Goal: Task Accomplishment & Management: Manage account settings

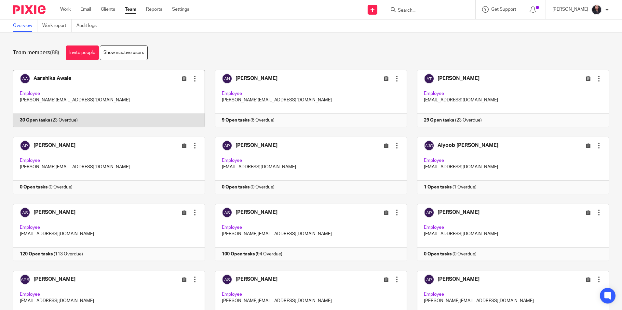
click at [113, 84] on link at bounding box center [104, 98] width 202 height 57
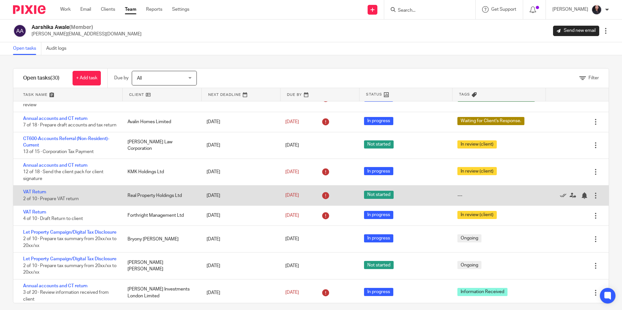
scroll to position [163, 0]
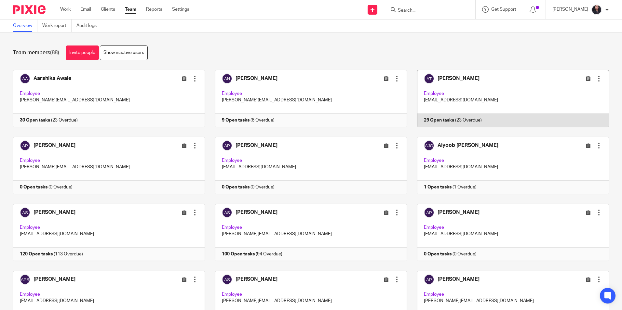
click at [483, 88] on link at bounding box center [508, 98] width 202 height 57
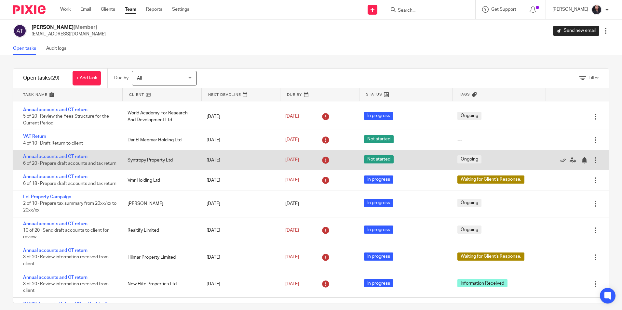
scroll to position [98, 0]
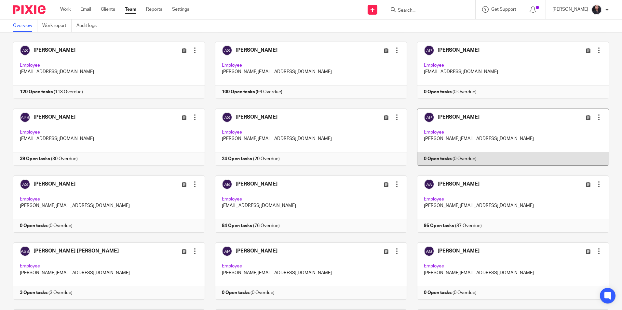
scroll to position [163, 0]
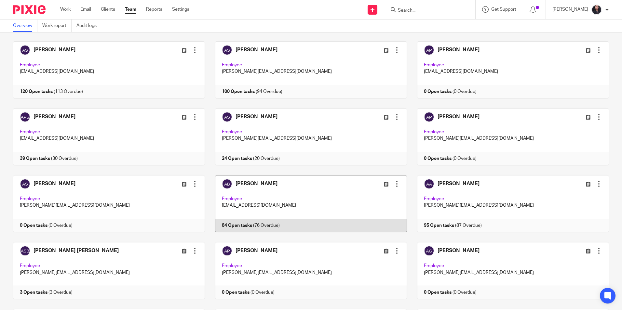
click at [271, 201] on link at bounding box center [306, 203] width 202 height 57
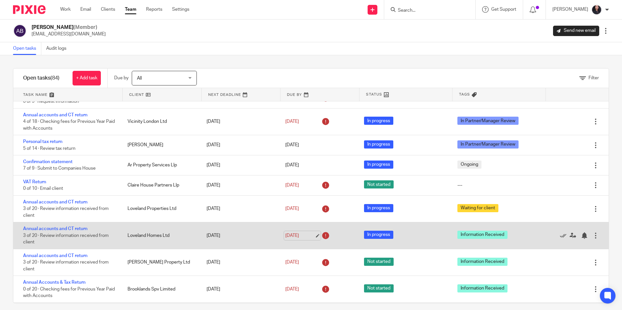
scroll to position [98, 0]
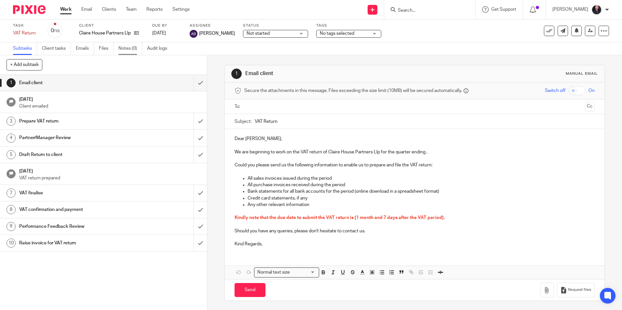
click at [127, 54] on link "Notes (0)" at bounding box center [130, 48] width 24 height 13
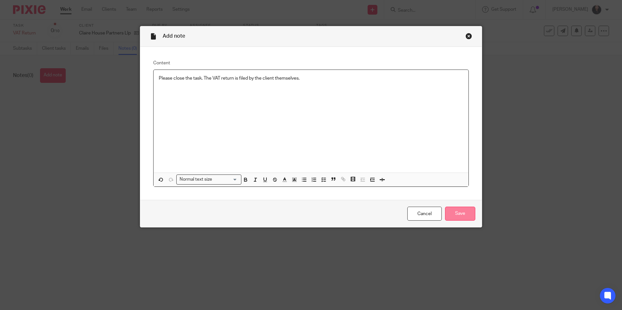
click at [457, 215] on input "Save" at bounding box center [460, 214] width 30 height 14
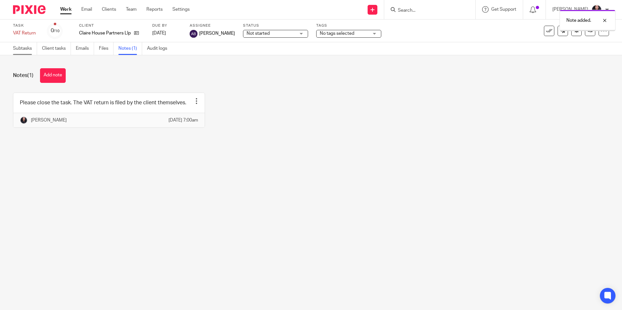
click at [20, 49] on link "Subtasks" at bounding box center [25, 48] width 24 height 13
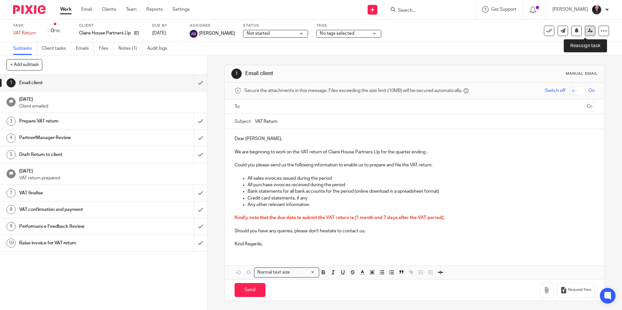
click at [588, 31] on icon at bounding box center [590, 30] width 5 height 5
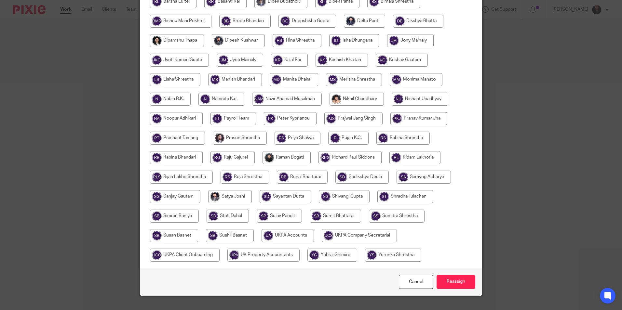
scroll to position [193, 0]
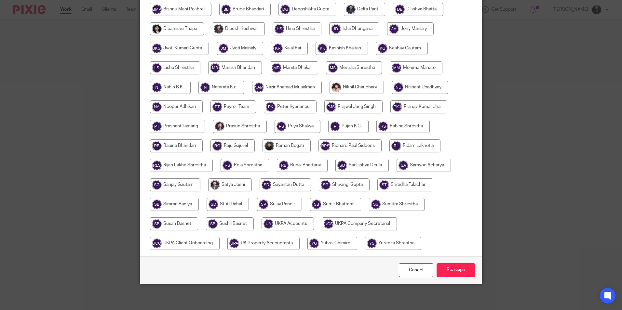
click at [278, 226] on input "radio" at bounding box center [287, 224] width 52 height 13
radio input "true"
click at [457, 273] on input "Reassign" at bounding box center [455, 270] width 39 height 14
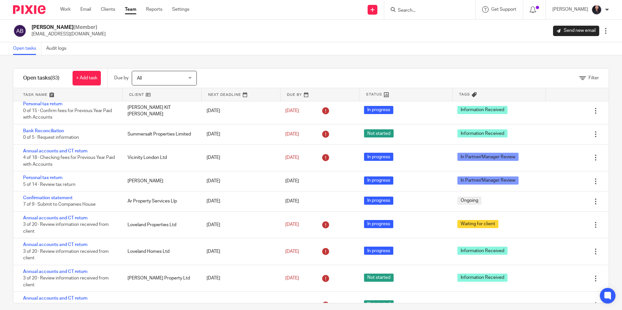
scroll to position [65, 0]
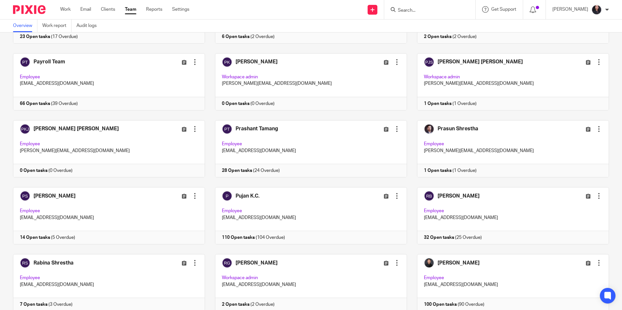
scroll to position [1171, 0]
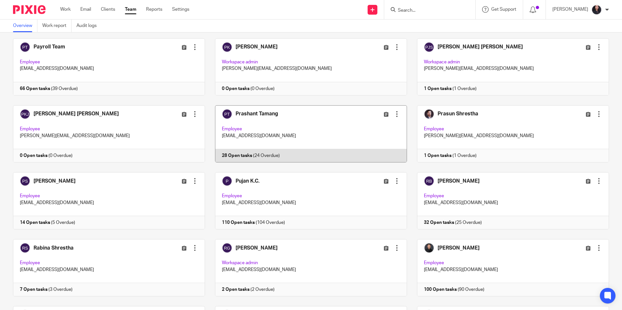
click at [302, 119] on link at bounding box center [306, 133] width 202 height 57
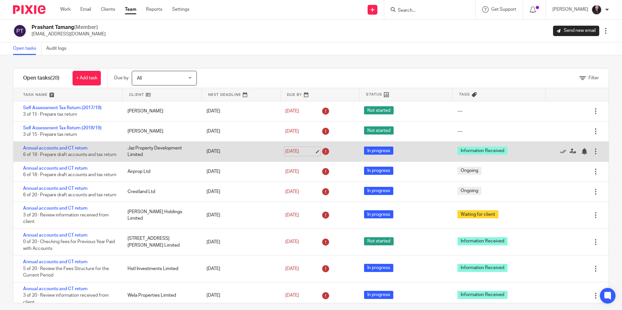
click at [310, 154] on link "29 Sep 2025" at bounding box center [299, 151] width 29 height 7
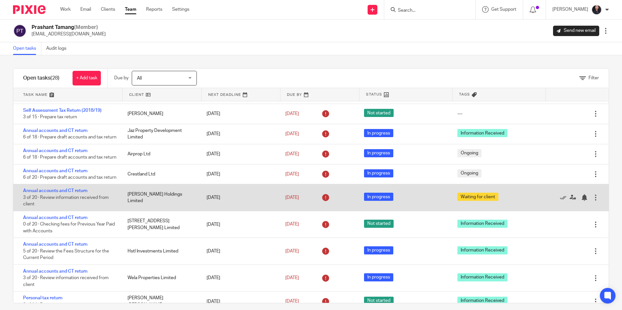
scroll to position [33, 0]
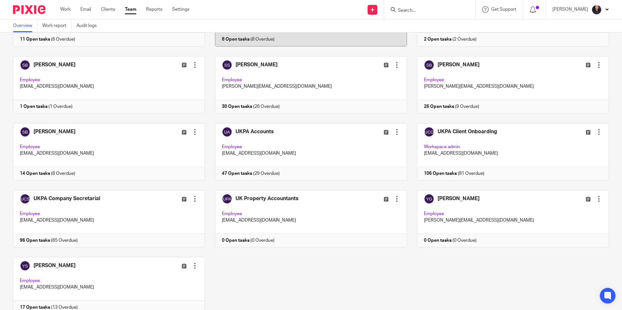
scroll to position [1783, 0]
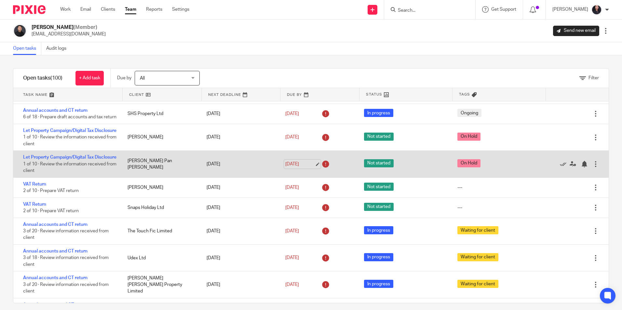
scroll to position [33, 0]
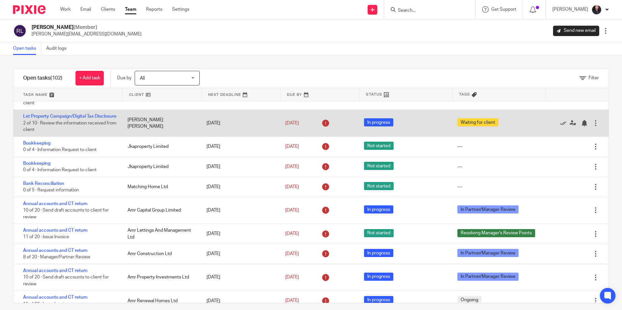
scroll to position [33, 0]
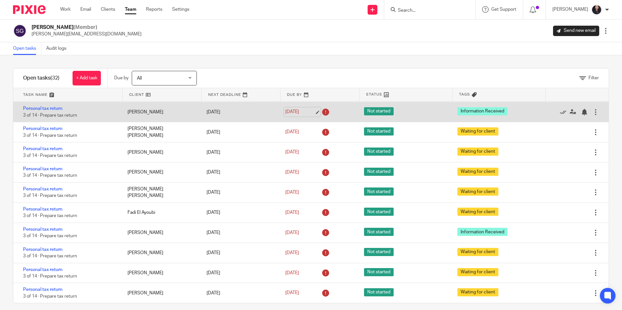
scroll to position [509, 0]
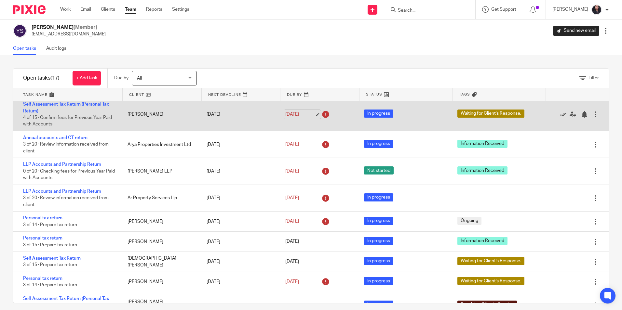
scroll to position [98, 0]
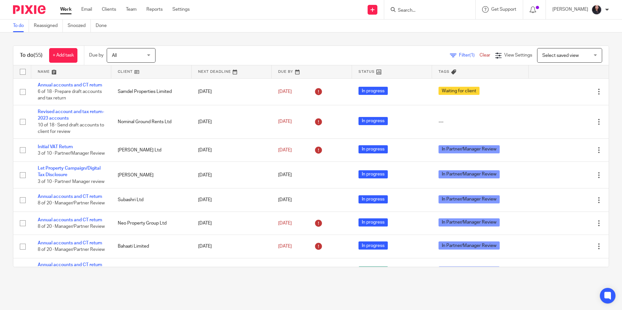
click at [412, 10] on input "Search" at bounding box center [426, 11] width 59 height 6
paste input "Residence Property Management Limited"
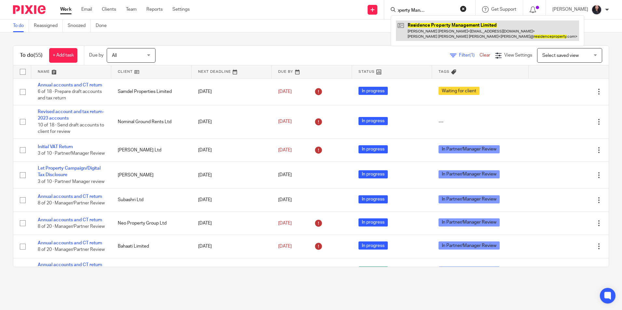
type input "Residence Property Management Limited"
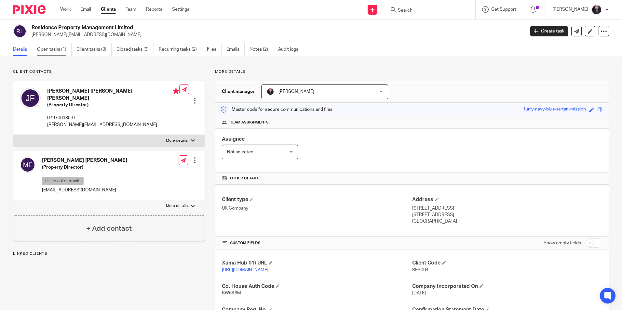
click at [55, 52] on link "Open tasks (1)" at bounding box center [54, 49] width 34 height 13
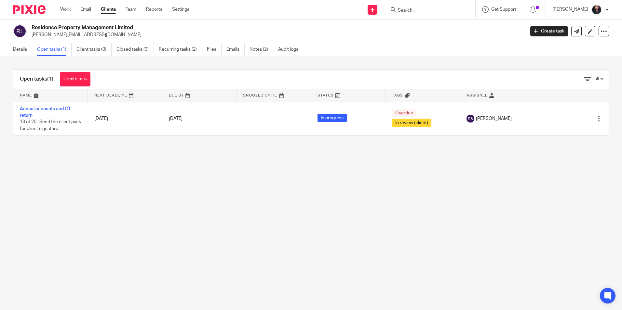
drag, startPoint x: 32, startPoint y: 26, endPoint x: 137, endPoint y: 27, distance: 105.4
click at [137, 27] on h2 "Residence Property Management Limited" at bounding box center [227, 27] width 391 height 7
copy h2 "Residence Property Management Limited"
click at [413, 13] on input "Search" at bounding box center [426, 11] width 59 height 6
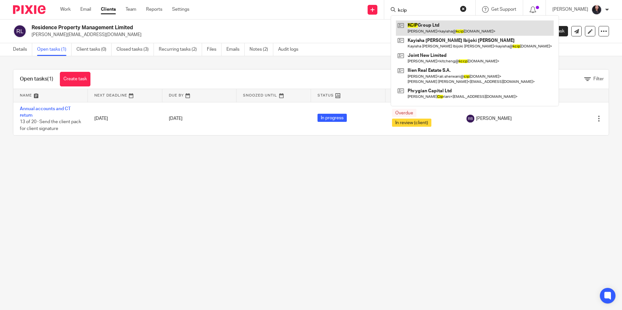
type input "kcip"
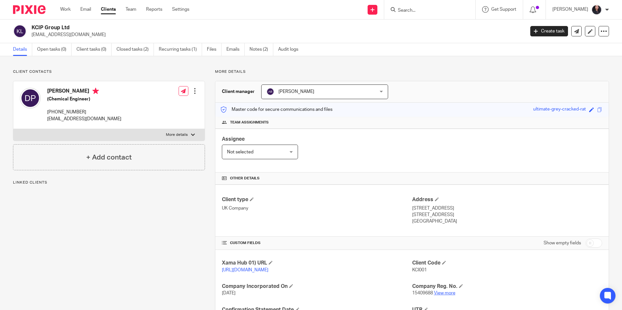
drag, startPoint x: 0, startPoint y: 0, endPoint x: 441, endPoint y: 211, distance: 488.7
click at [441, 291] on link "View more" at bounding box center [444, 293] width 21 height 5
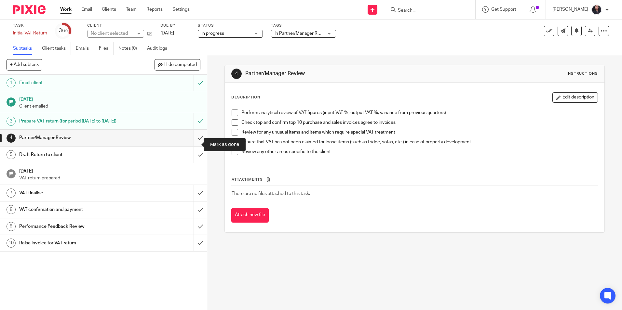
click at [193, 145] on input "submit" at bounding box center [103, 138] width 207 height 16
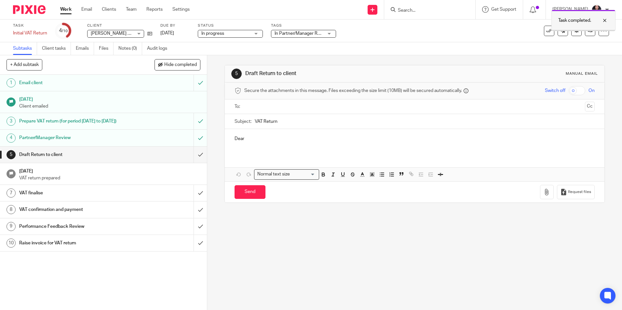
click at [603, 19] on div at bounding box center [600, 21] width 18 height 8
click at [588, 29] on icon at bounding box center [590, 30] width 5 height 5
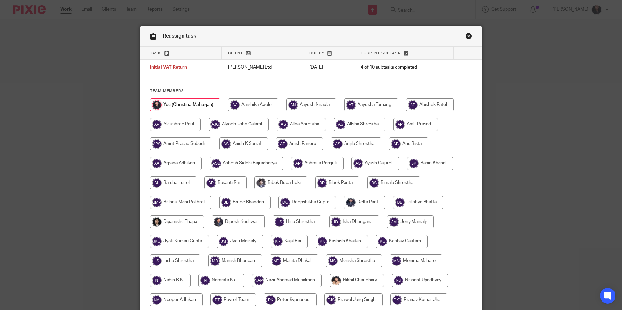
click at [197, 145] on input "radio" at bounding box center [180, 144] width 61 height 13
radio input "true"
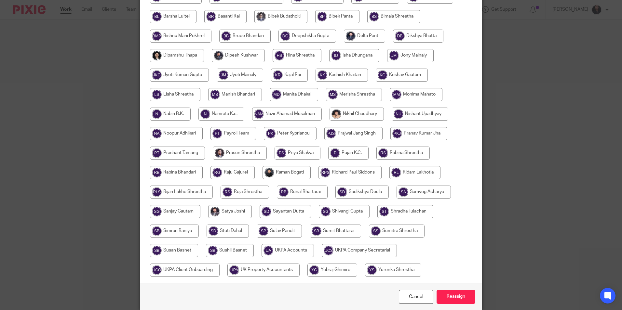
scroll to position [193, 0]
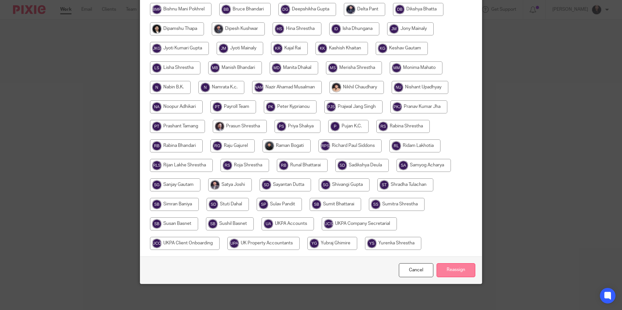
click at [447, 269] on input "Reassign" at bounding box center [455, 270] width 39 height 14
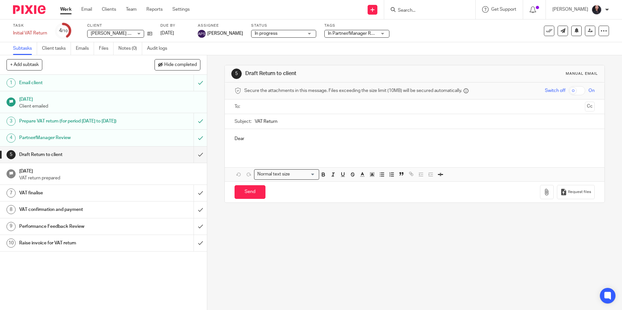
click at [34, 9] on img at bounding box center [29, 9] width 33 height 9
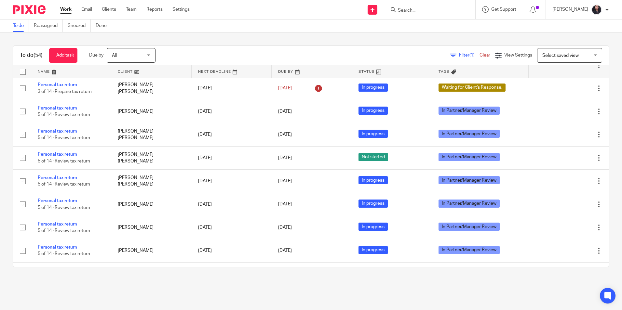
scroll to position [814, 0]
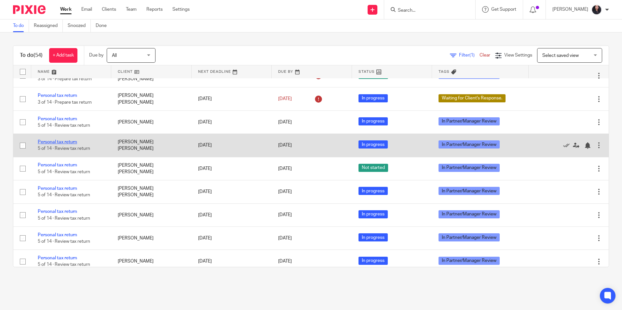
click at [70, 144] on link "Personal tax return" at bounding box center [57, 142] width 39 height 5
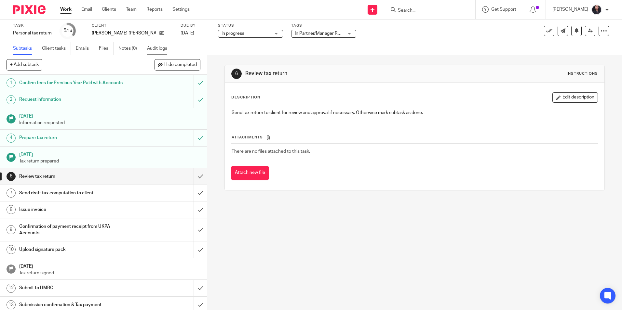
click at [162, 51] on link "Audit logs" at bounding box center [159, 48] width 25 height 13
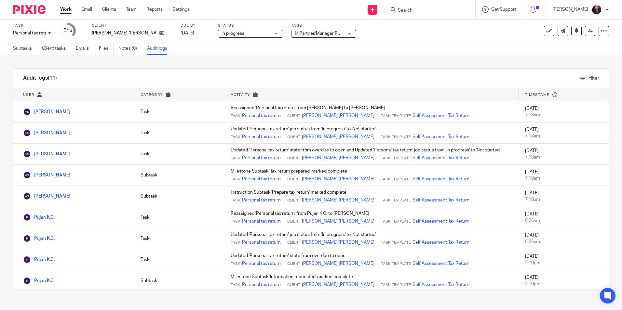
click at [418, 12] on input "Search" at bounding box center [426, 11] width 59 height 6
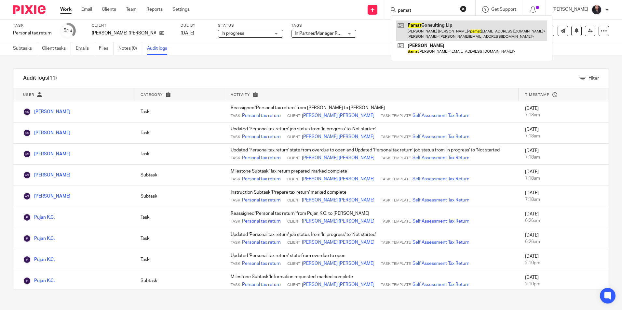
type input "pamat"
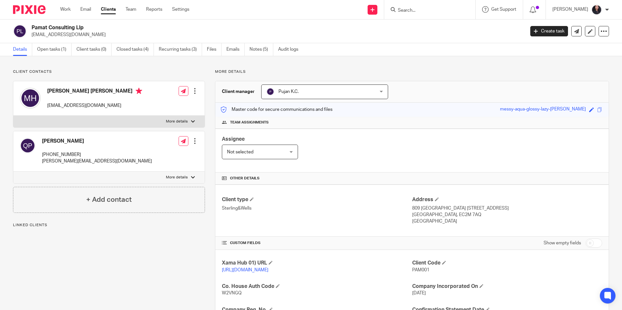
scroll to position [110, 0]
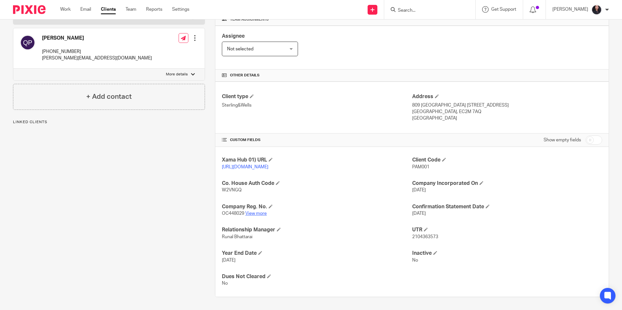
click at [248, 215] on link "View more" at bounding box center [255, 213] width 21 height 5
click at [404, 8] on input "Search" at bounding box center [426, 11] width 59 height 6
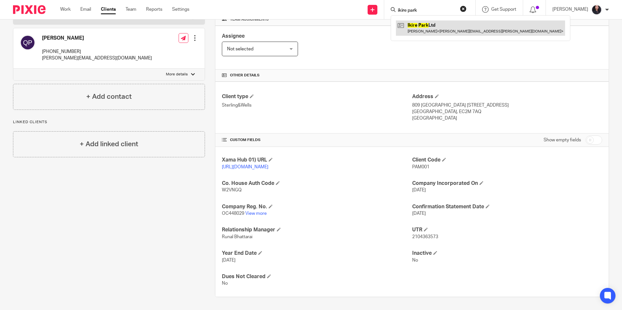
type input "ikire park"
click at [411, 30] on link at bounding box center [480, 27] width 169 height 15
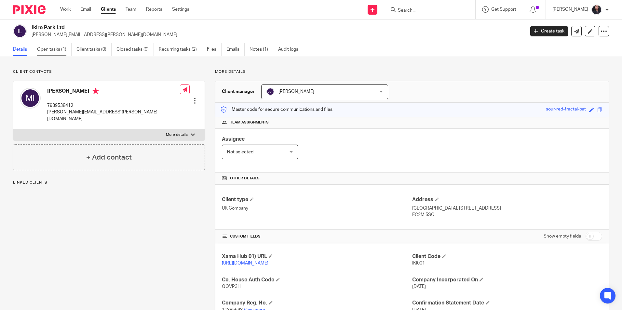
click at [52, 50] on link "Open tasks (1)" at bounding box center [54, 49] width 34 height 13
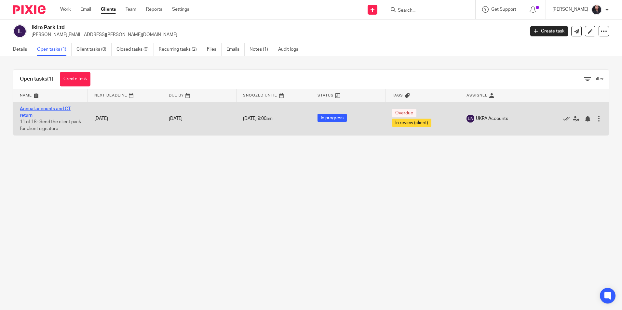
click at [55, 108] on link "Annual accounts and CT return" at bounding box center [45, 112] width 51 height 11
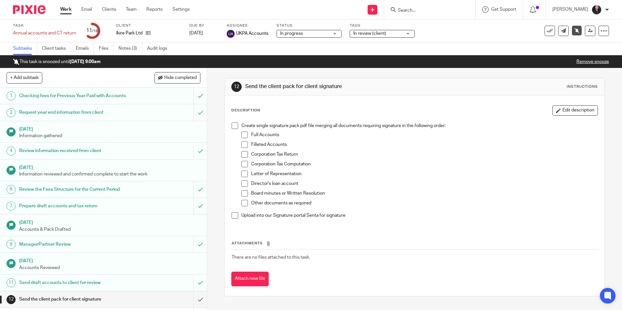
scroll to position [103, 0]
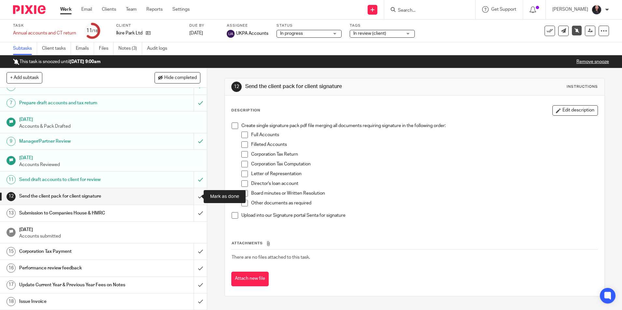
click at [193, 198] on input "submit" at bounding box center [103, 196] width 207 height 16
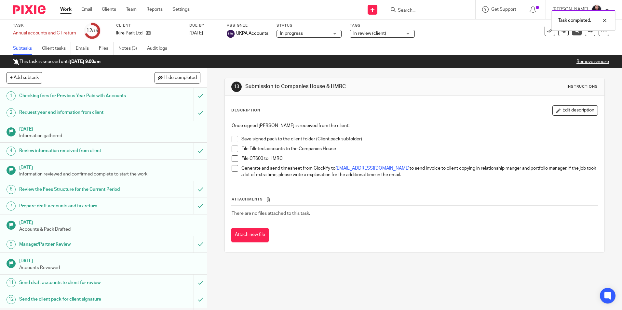
scroll to position [103, 0]
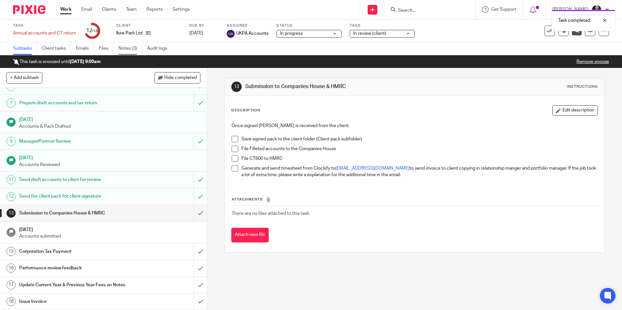
click at [126, 52] on link "Notes (3)" at bounding box center [130, 48] width 24 height 13
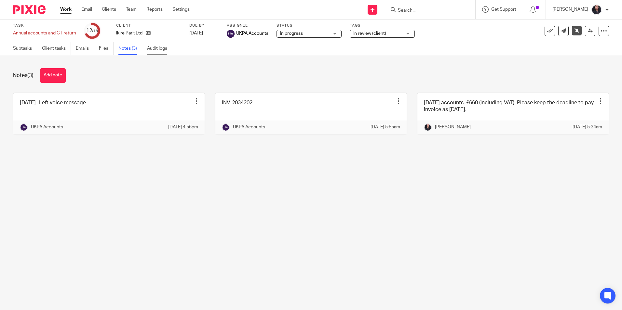
click at [163, 51] on link "Audit logs" at bounding box center [159, 48] width 25 height 13
